Goal: Find contact information: Find contact information

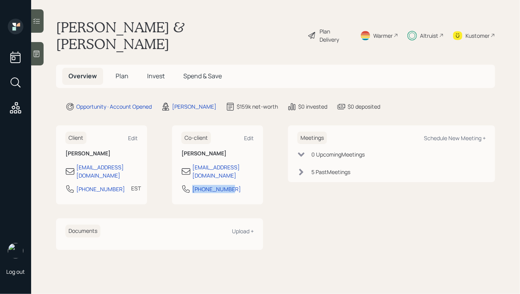
drag, startPoint x: 233, startPoint y: 164, endPoint x: 189, endPoint y: 162, distance: 44.5
click at [189, 184] on div "[PHONE_NUMBER]" at bounding box center [218, 191] width 72 height 14
copy div "[PHONE_NUMBER]"
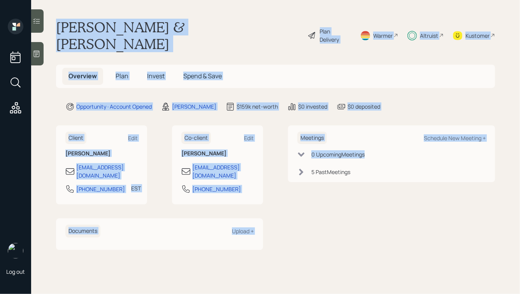
drag, startPoint x: 57, startPoint y: 25, endPoint x: 303, endPoint y: 245, distance: 330.2
click at [303, 245] on main "[PERSON_NAME] & [PERSON_NAME] Plan Delivery Warmer Altruist Kustomer Overview P…" at bounding box center [275, 147] width 489 height 294
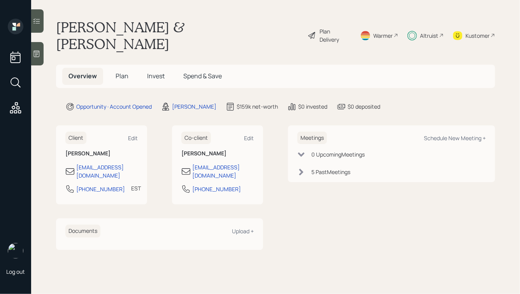
click at [303, 245] on main "[PERSON_NAME] & [PERSON_NAME] Plan Delivery Warmer Altruist Kustomer Overview P…" at bounding box center [275, 147] width 489 height 294
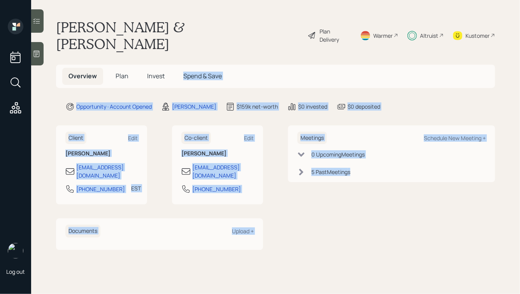
drag, startPoint x: 375, startPoint y: 170, endPoint x: 220, endPoint y: 39, distance: 203.0
click at [220, 39] on main "[PERSON_NAME] & [PERSON_NAME] Plan Delivery Warmer Altruist Kustomer Overview P…" at bounding box center [275, 147] width 489 height 294
